Goal: Task Accomplishment & Management: Manage account settings

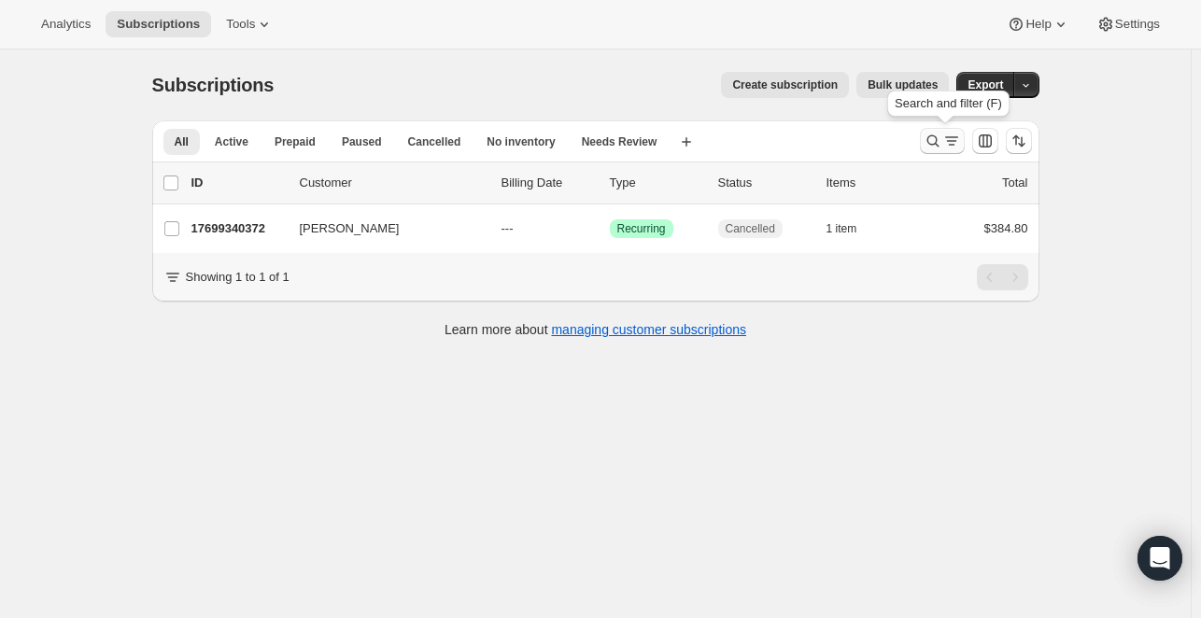
click at [943, 134] on icon "Search and filter results" at bounding box center [933, 141] width 19 height 19
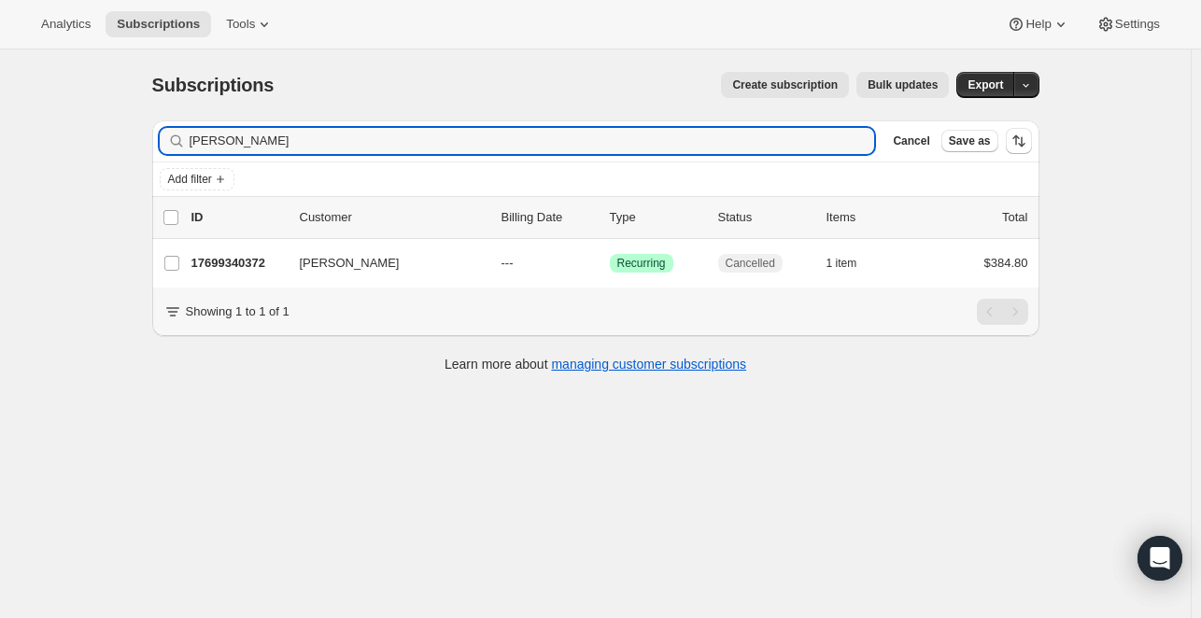
drag, startPoint x: 254, startPoint y: 143, endPoint x: 121, endPoint y: 143, distance: 132.6
click at [121, 143] on div "Subscriptions. This page is ready Subscriptions Create subscription Bulk update…" at bounding box center [595, 359] width 1191 height 618
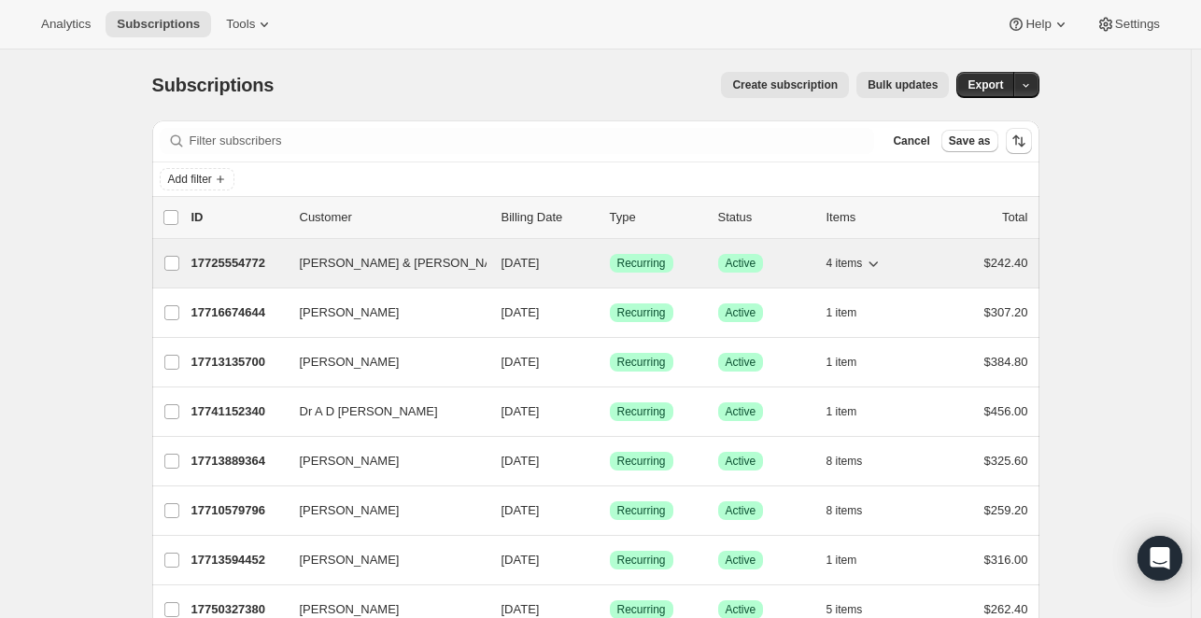
click at [248, 267] on p "17725554772" at bounding box center [237, 263] width 93 height 19
